Goal: Information Seeking & Learning: Learn about a topic

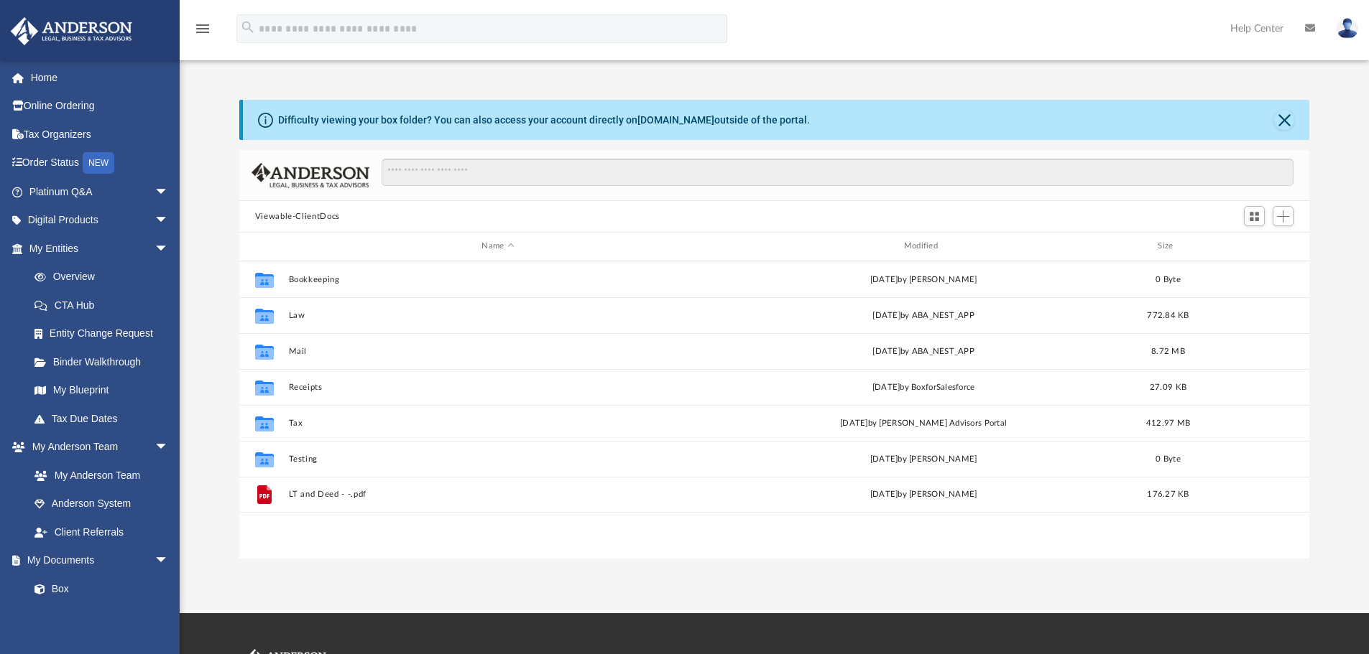
scroll to position [316, 1059]
click at [74, 75] on link "Home" at bounding box center [100, 77] width 180 height 29
click at [50, 80] on link "Home" at bounding box center [100, 77] width 180 height 29
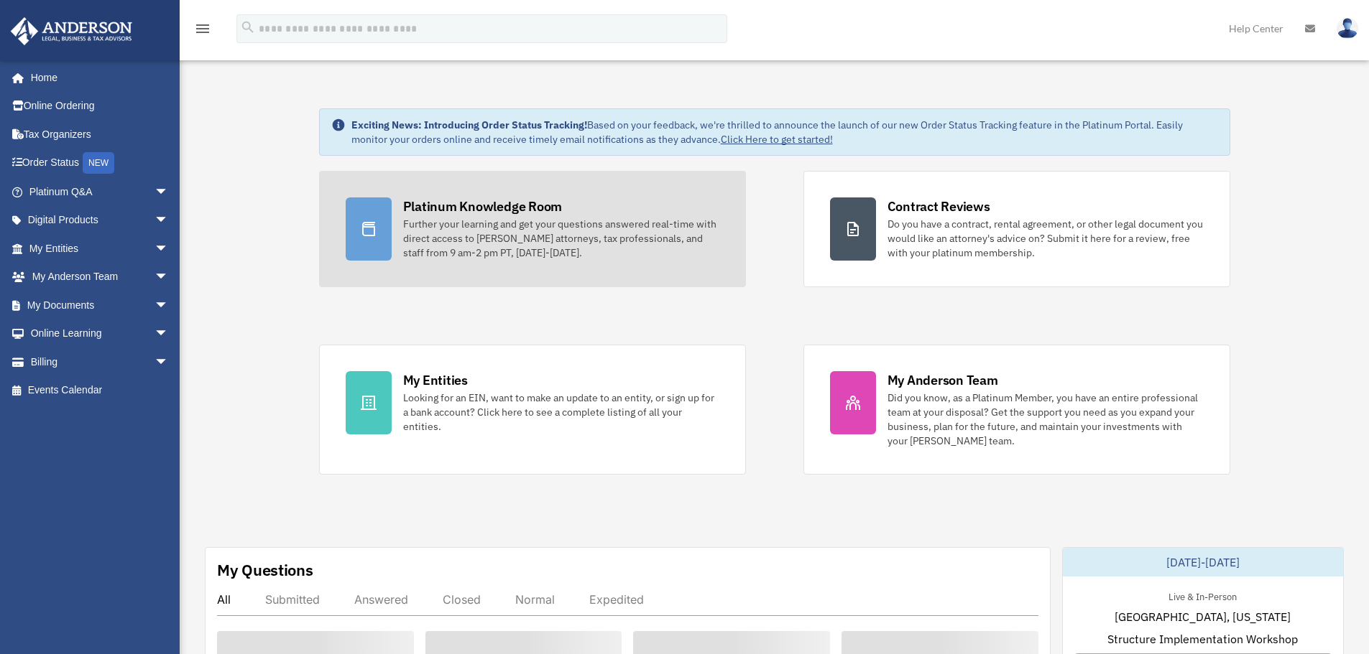
click at [568, 239] on div "Further your learning and get your questions answered real-time with direct acc…" at bounding box center [561, 238] width 316 height 43
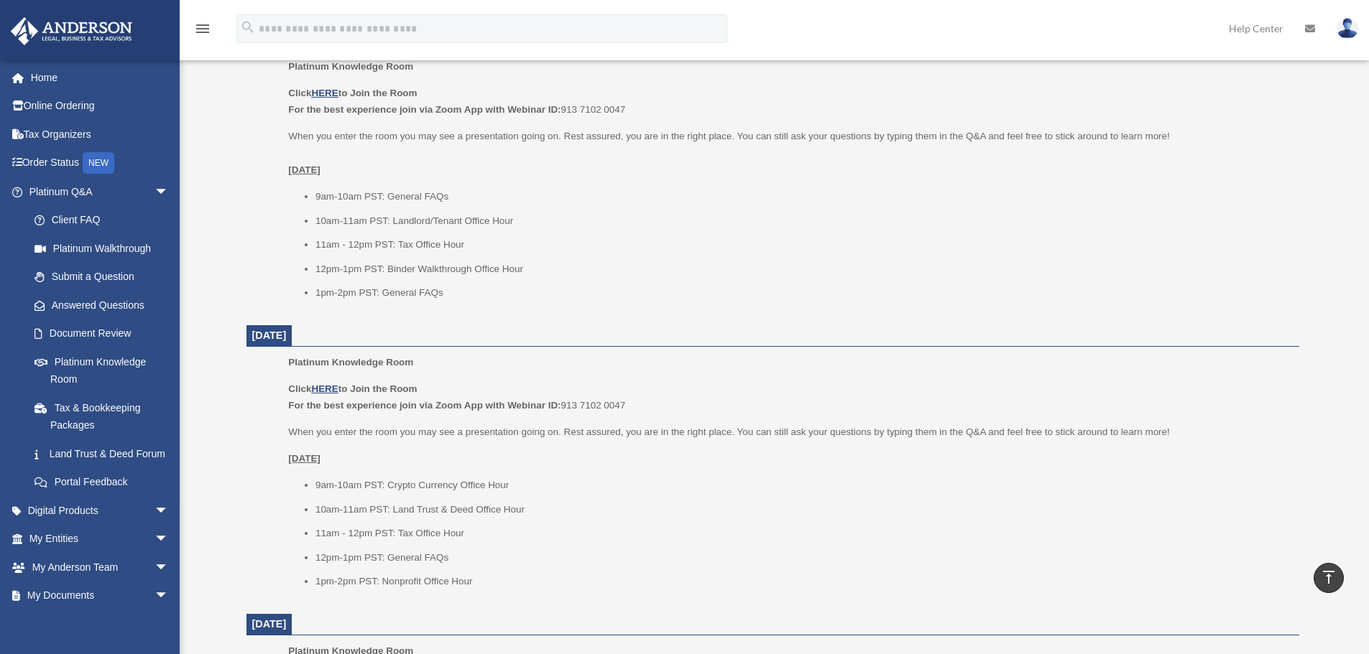
scroll to position [1353, 0]
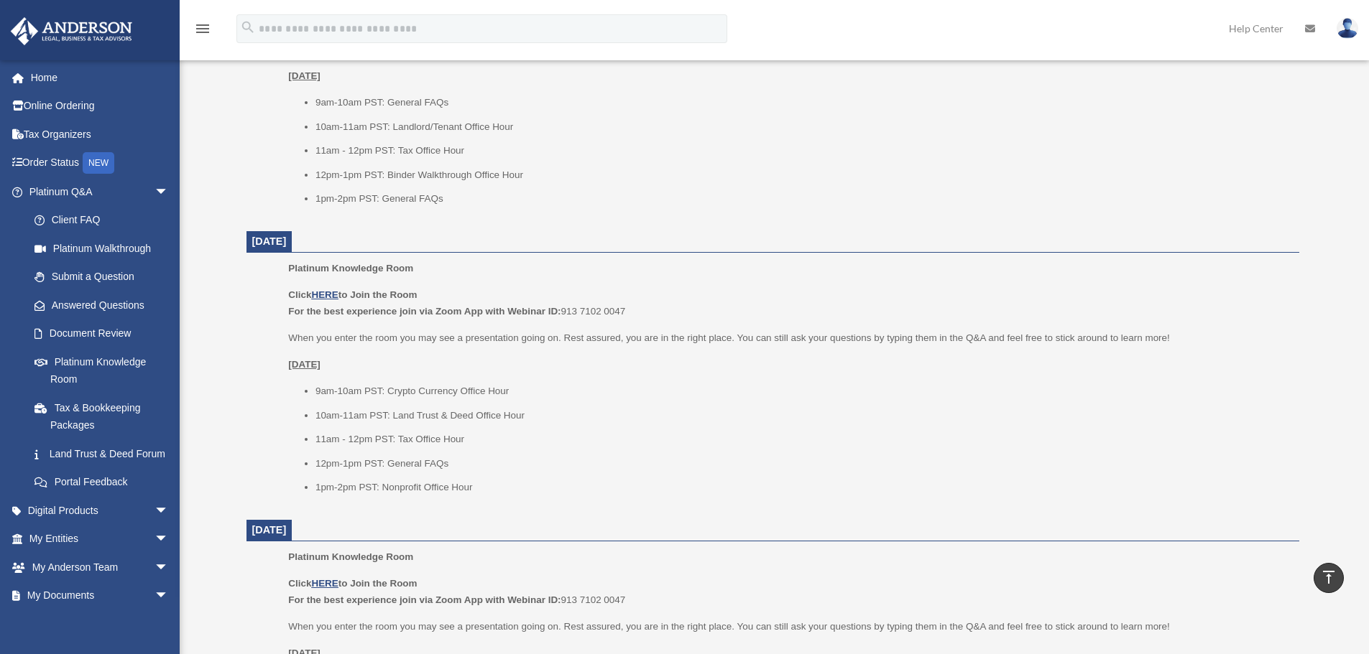
click at [574, 209] on div "Platinum Knowledge Room Click HERE to Join the Room For the best experience joi…" at bounding box center [788, 90] width 1000 height 253
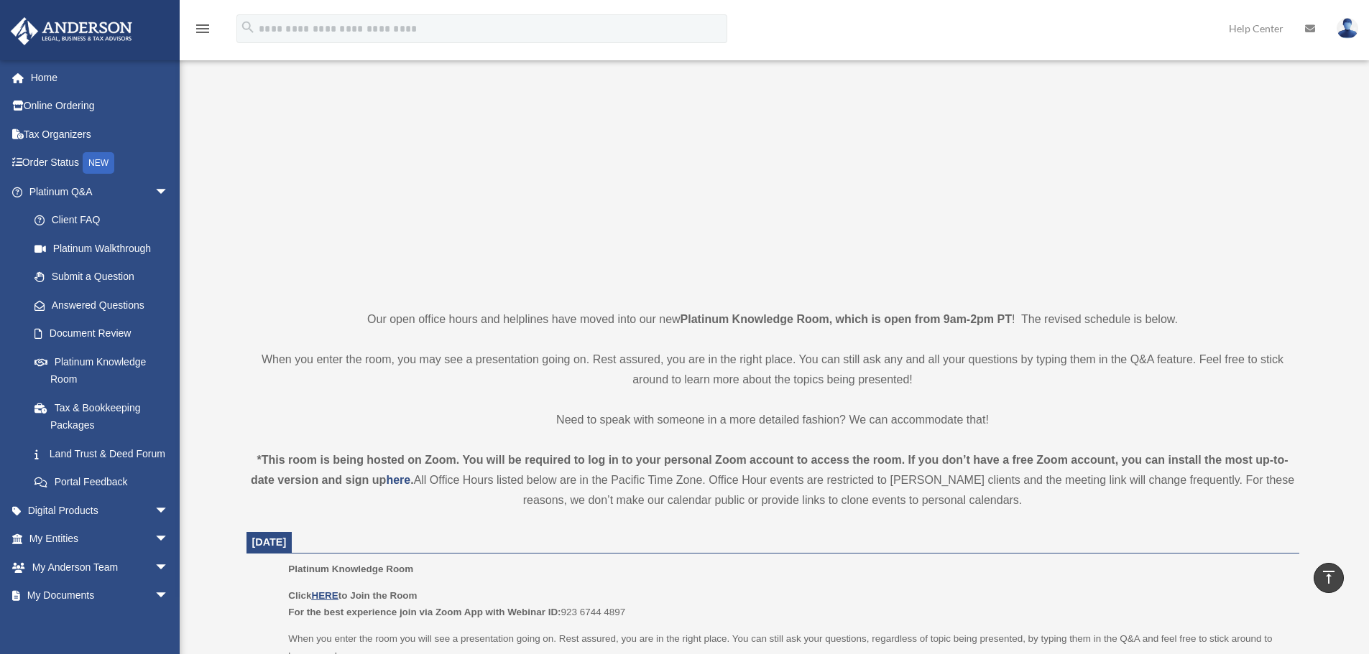
scroll to position [0, 0]
